Goal: Transaction & Acquisition: Purchase product/service

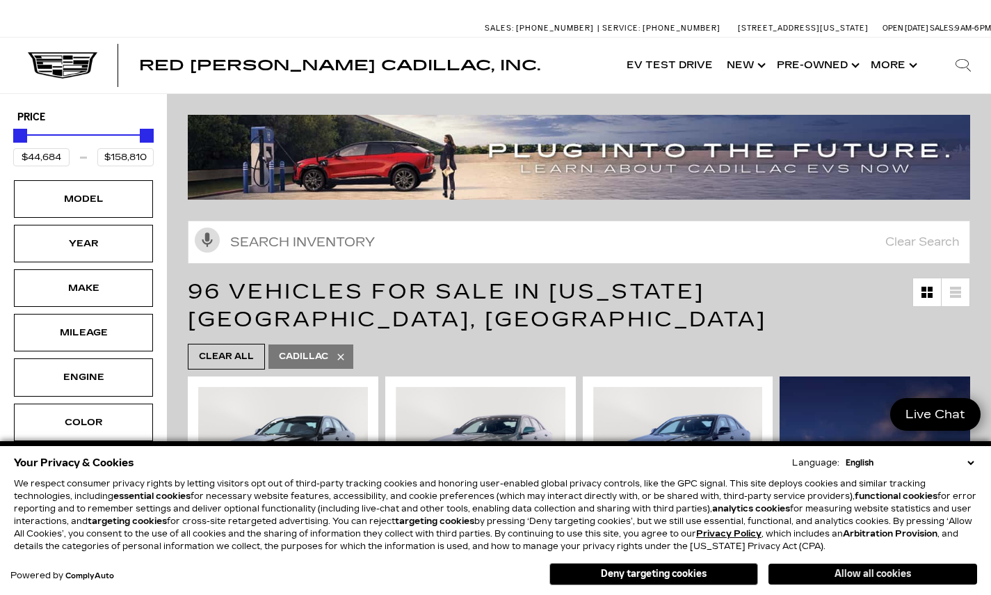
click at [859, 575] on button "Allow all cookies" at bounding box center [873, 573] width 209 height 21
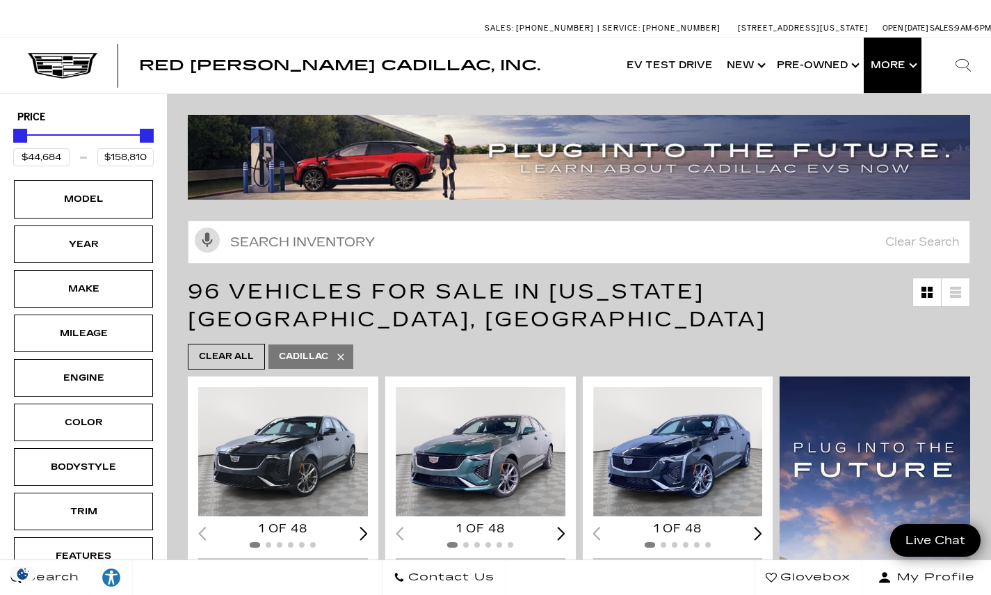
click at [900, 59] on button "Show More" at bounding box center [893, 66] width 58 height 56
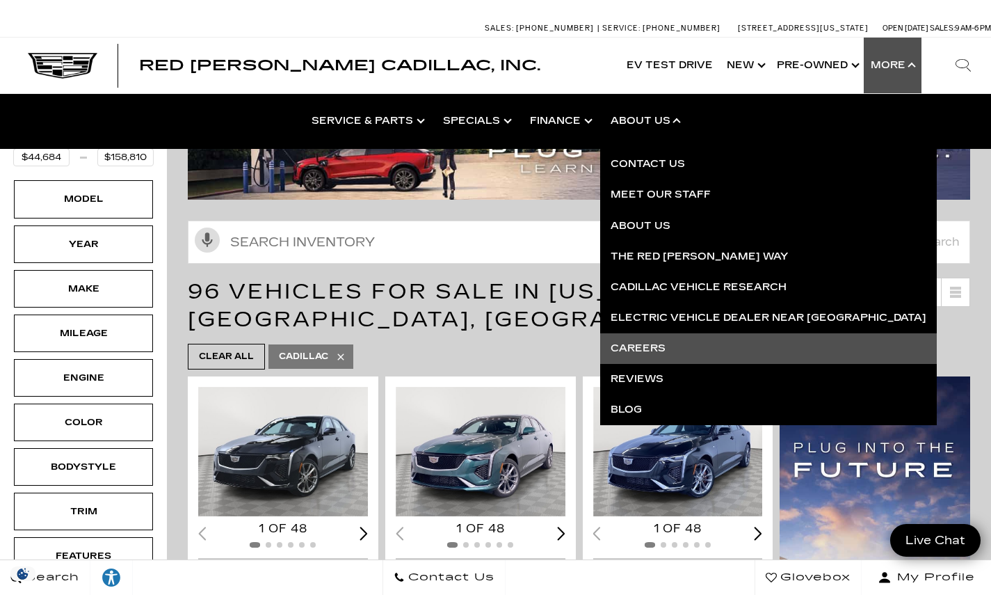
click at [655, 341] on link "Careers" at bounding box center [768, 348] width 337 height 31
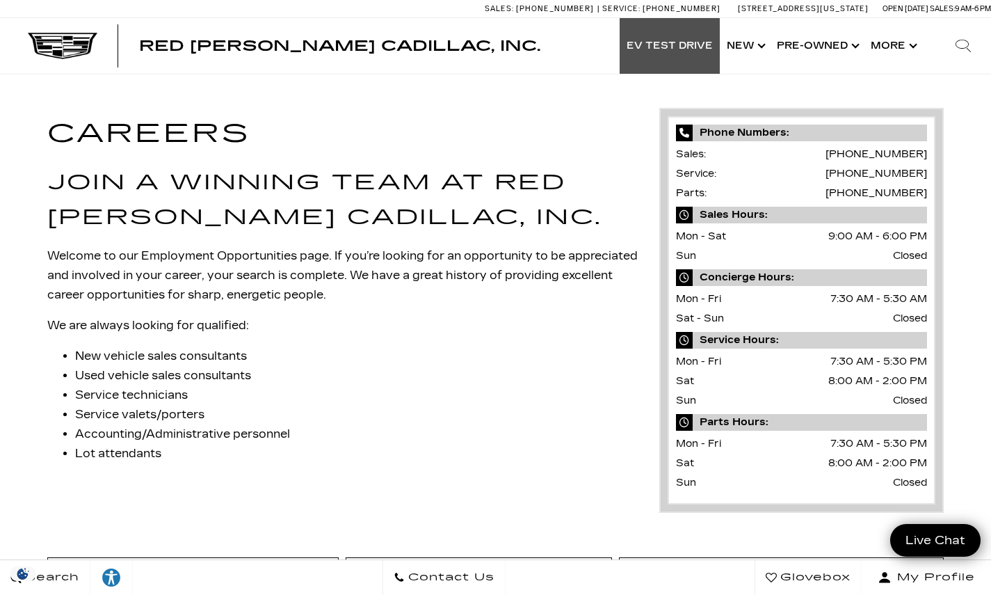
click at [671, 48] on link "EV Test Drive" at bounding box center [670, 46] width 100 height 56
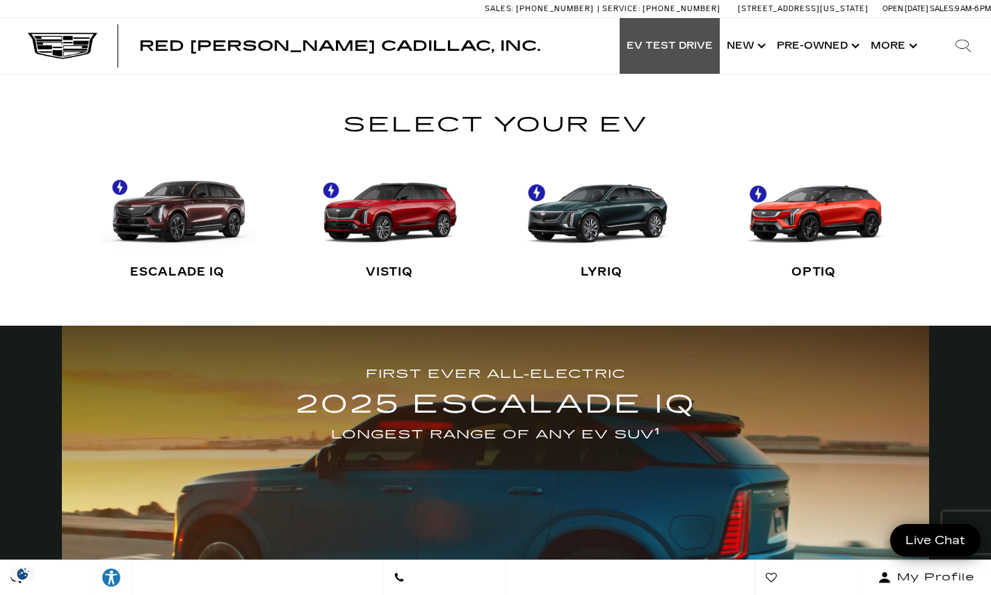
click at [566, 220] on link "LYRIQ" at bounding box center [602, 222] width 157 height 139
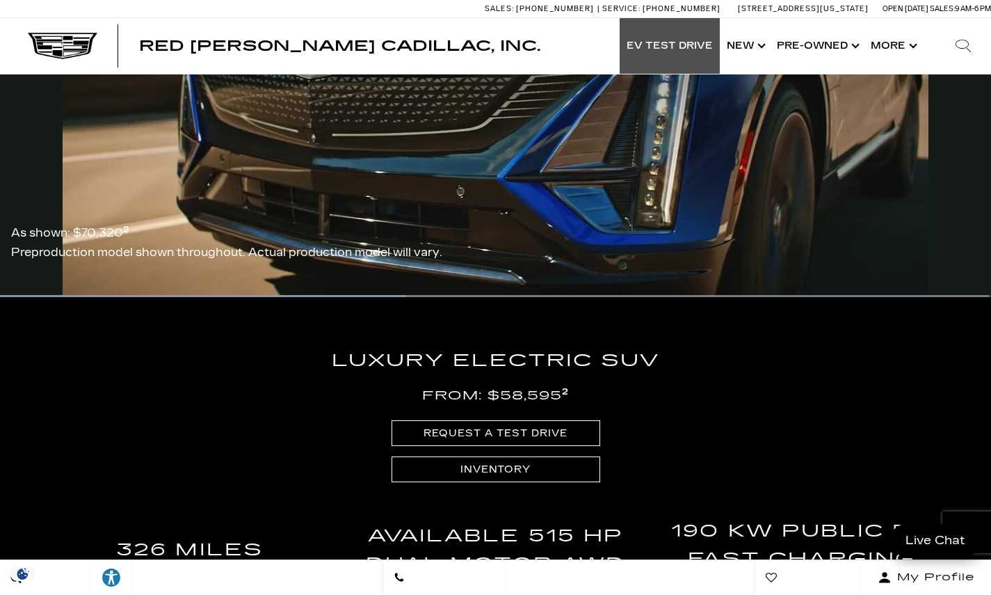
scroll to position [1364, 0]
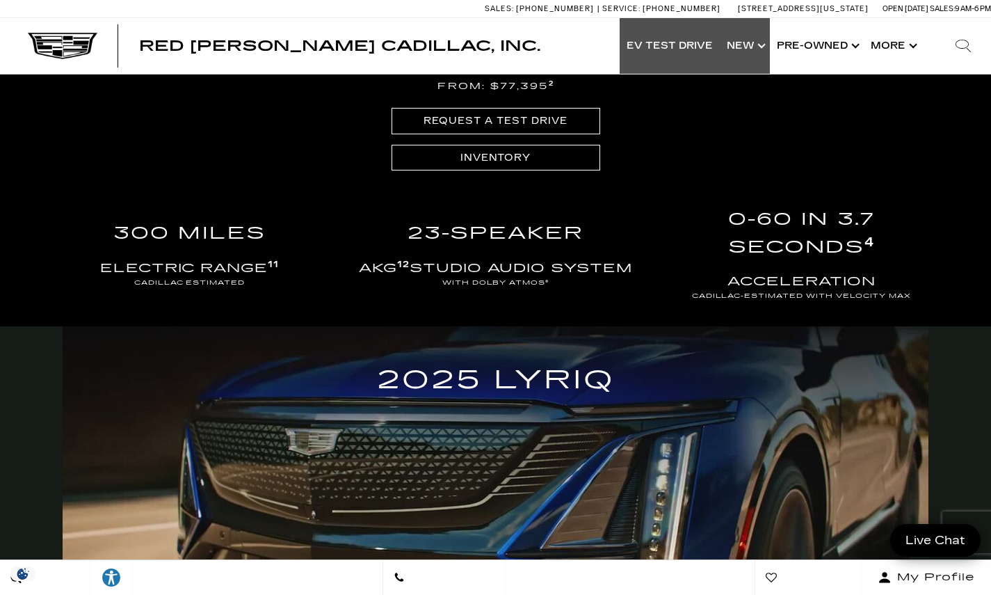
click at [756, 44] on link "Show New" at bounding box center [745, 46] width 50 height 56
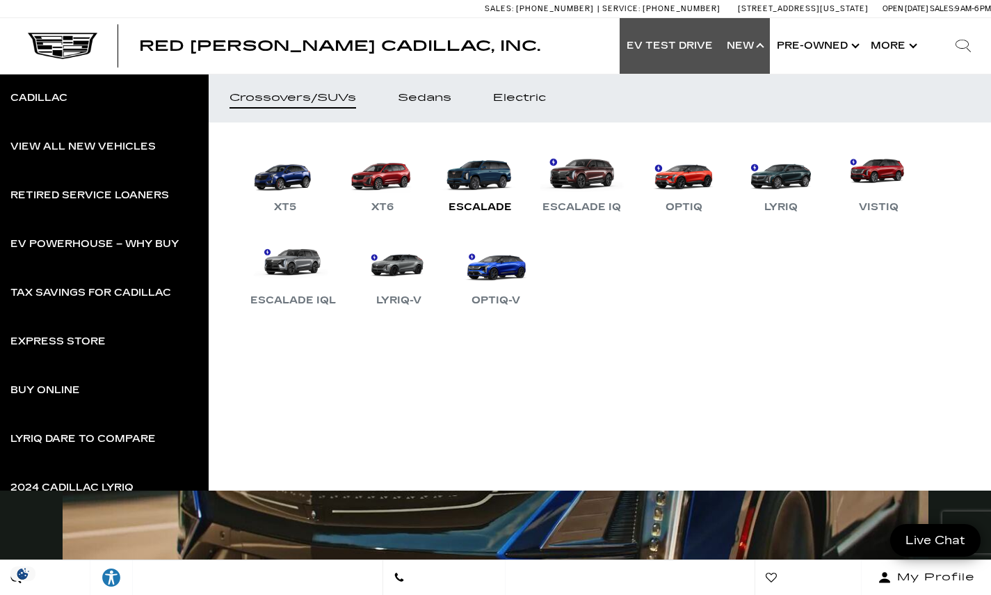
click at [487, 184] on link "Escalade" at bounding box center [479, 179] width 83 height 72
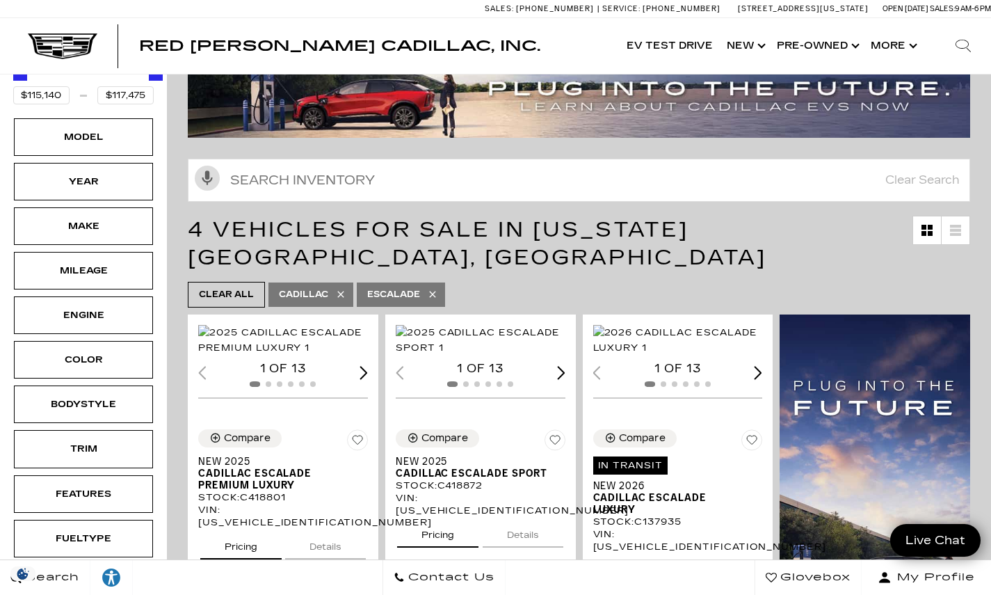
scroll to position [225, 0]
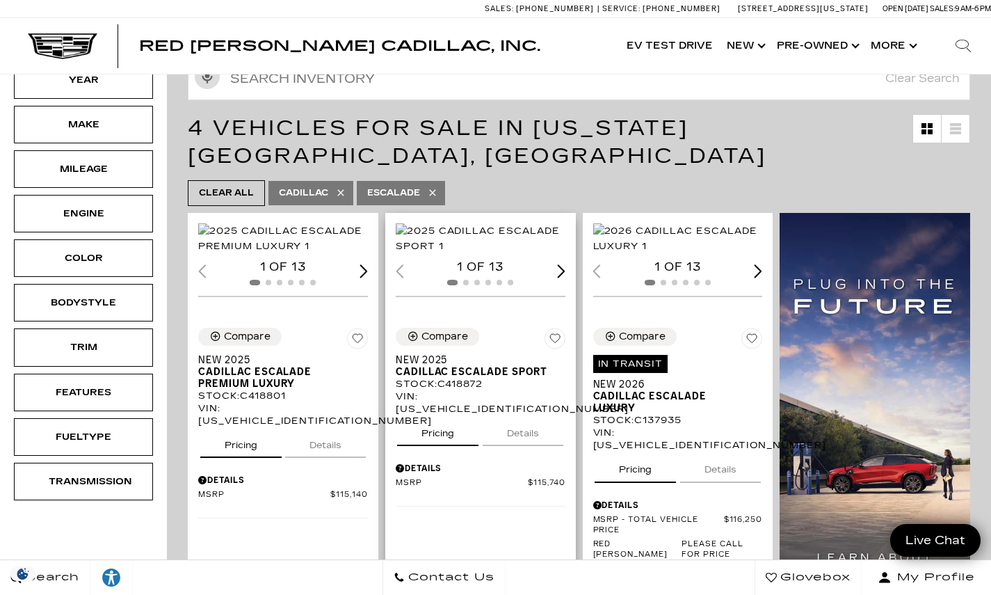
click at [469, 367] on span "Cadillac Escalade Sport" at bounding box center [475, 372] width 159 height 12
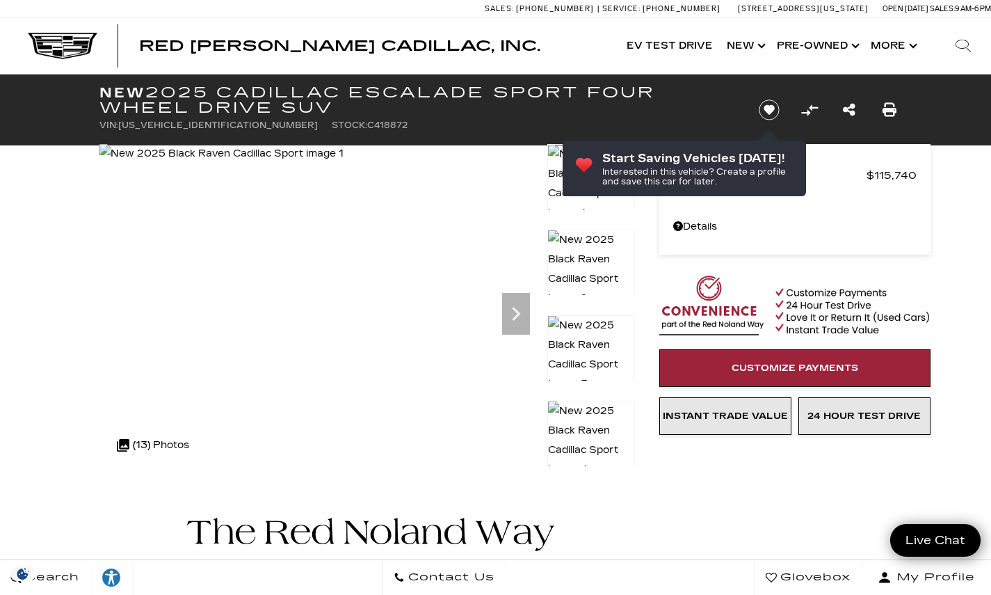
click at [586, 258] on img at bounding box center [591, 269] width 88 height 79
click at [585, 326] on img at bounding box center [591, 354] width 88 height 79
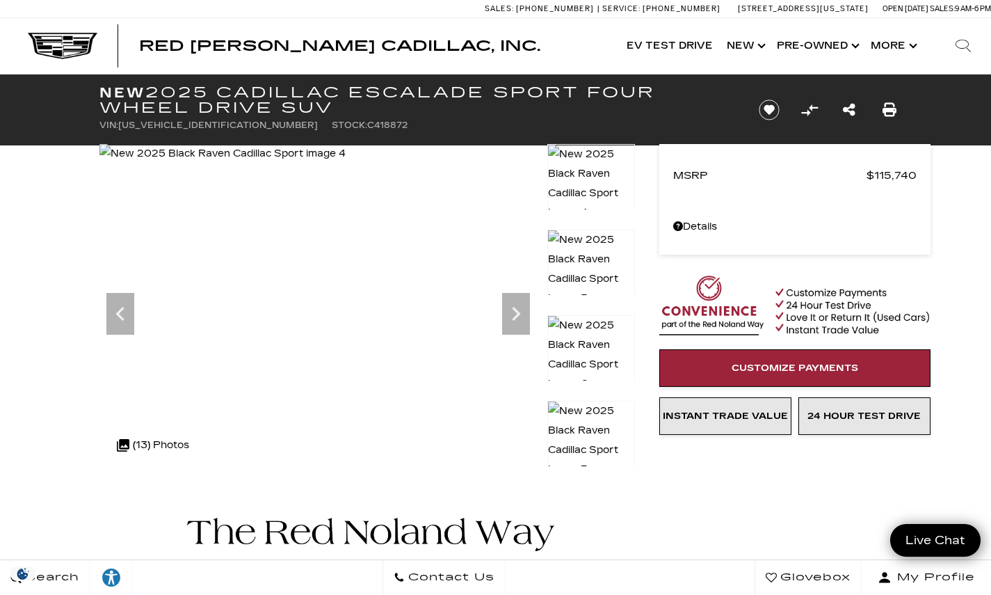
click at [596, 444] on img at bounding box center [591, 440] width 88 height 79
click at [591, 419] on img at bounding box center [591, 439] width 88 height 79
click at [291, 163] on img at bounding box center [225, 153] width 252 height 19
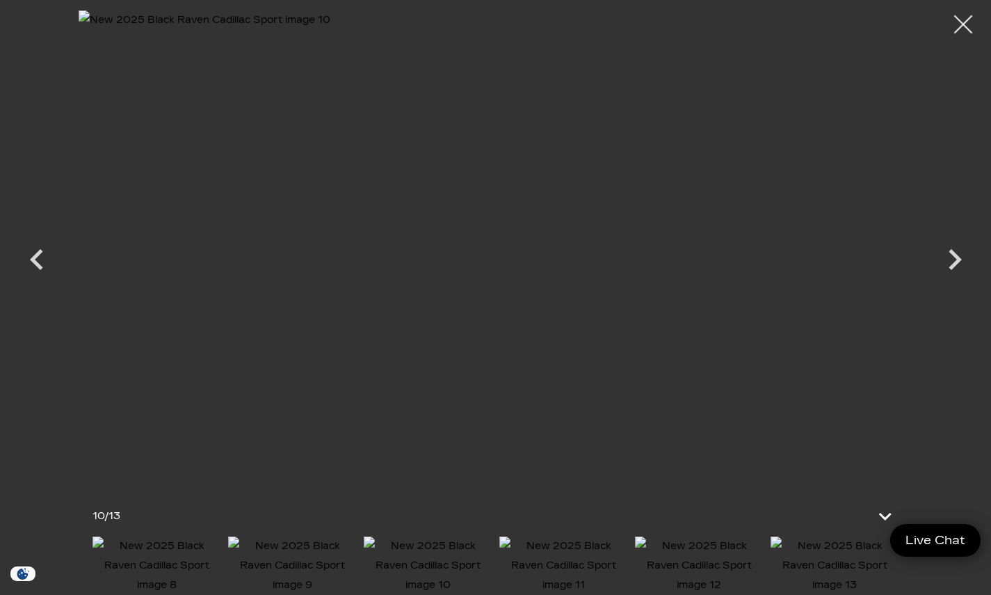
click at [962, 23] on div at bounding box center [963, 24] width 37 height 37
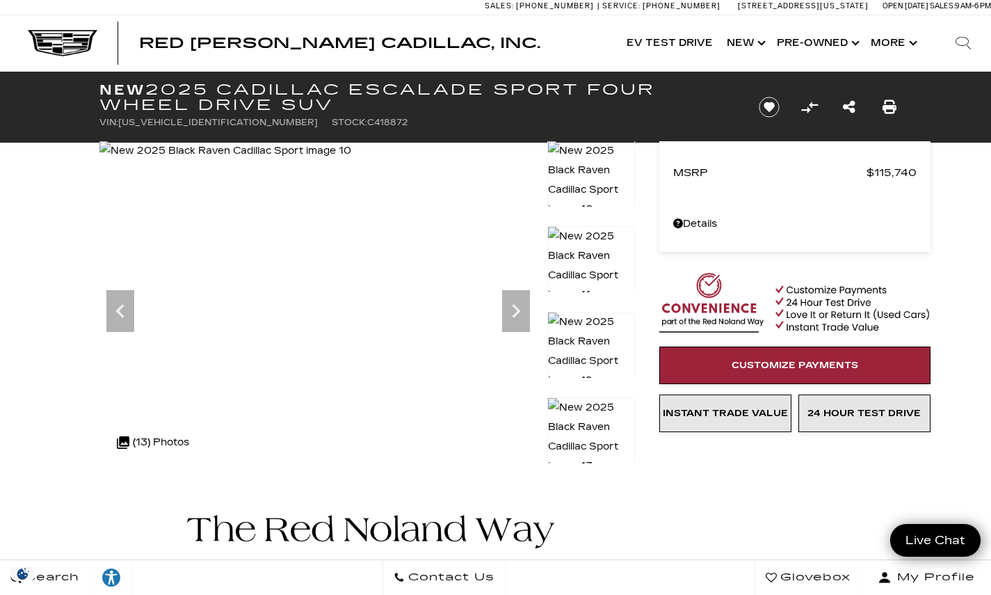
scroll to position [7, 0]
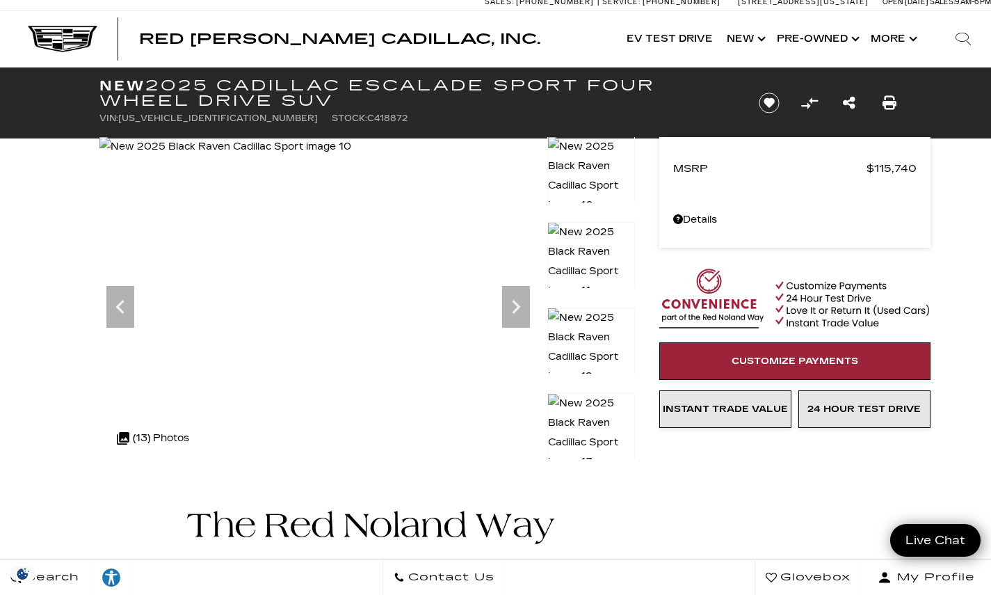
click at [586, 342] on img at bounding box center [591, 346] width 88 height 79
click at [583, 409] on img at bounding box center [591, 432] width 88 height 79
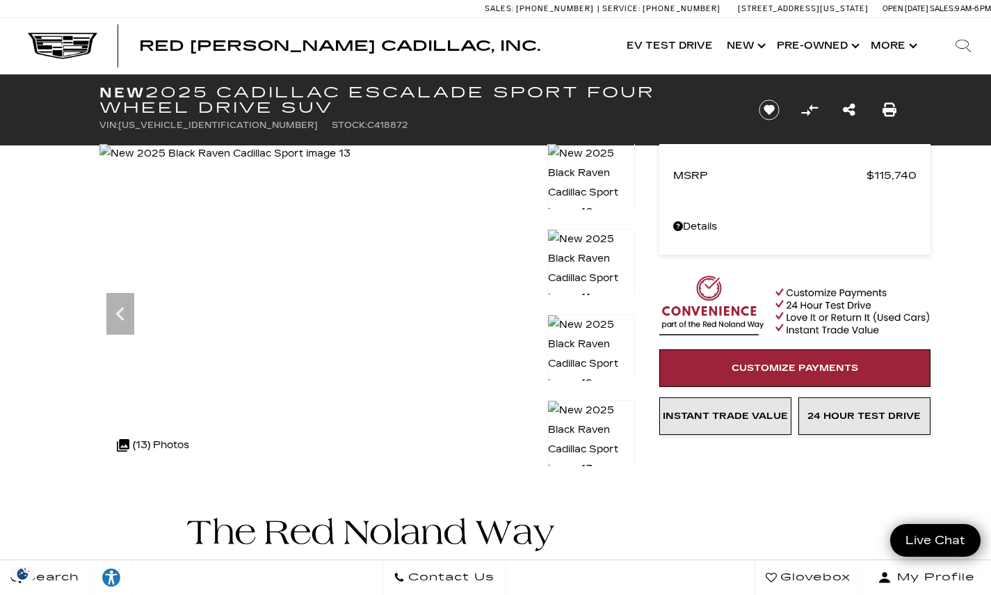
click at [619, 408] on img at bounding box center [591, 439] width 88 height 79
click at [619, 352] on img at bounding box center [591, 353] width 88 height 79
click at [593, 409] on img at bounding box center [591, 439] width 88 height 79
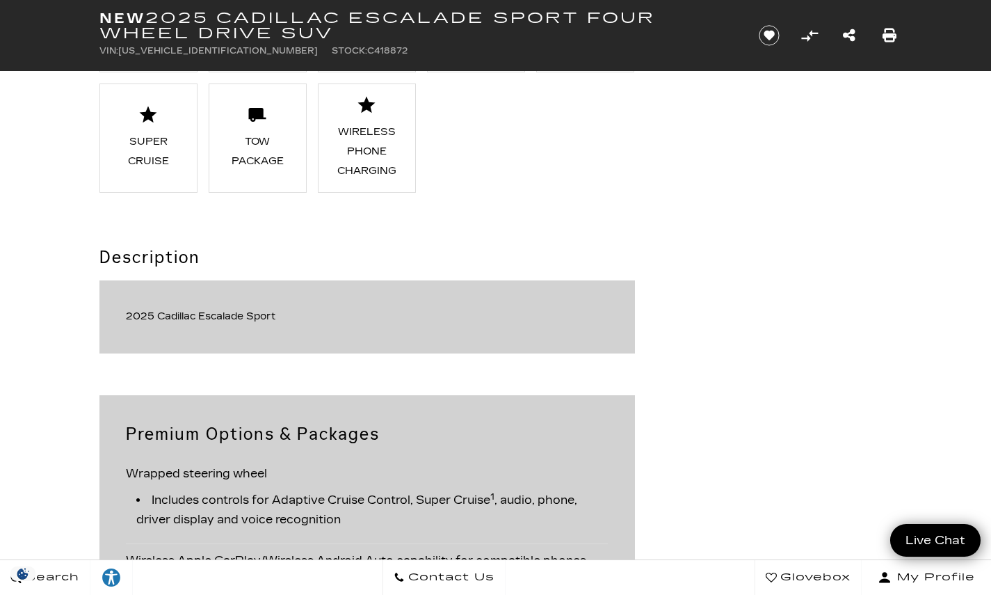
scroll to position [1397, 0]
